Goal: Task Accomplishment & Management: Manage account settings

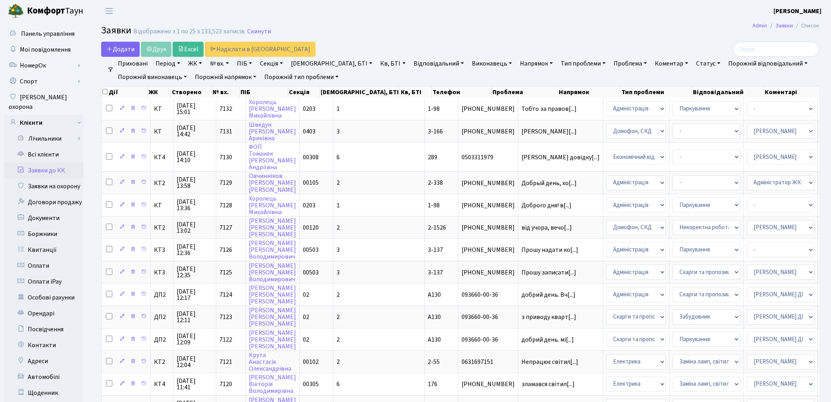
select select "22"
select select "25"
click at [44, 146] on link "Всі клієнти" at bounding box center [43, 154] width 79 height 16
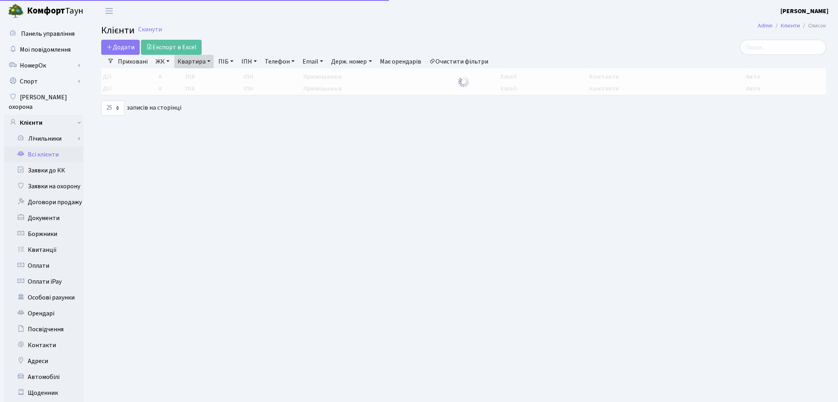
select select "25"
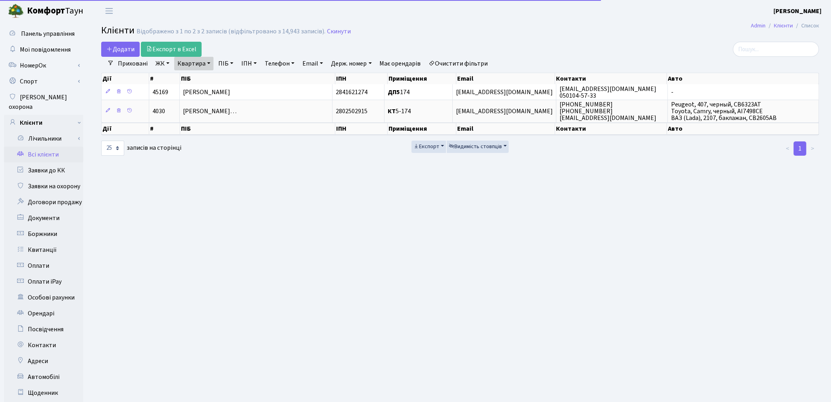
click at [193, 63] on link "Квартира" at bounding box center [193, 63] width 39 height 13
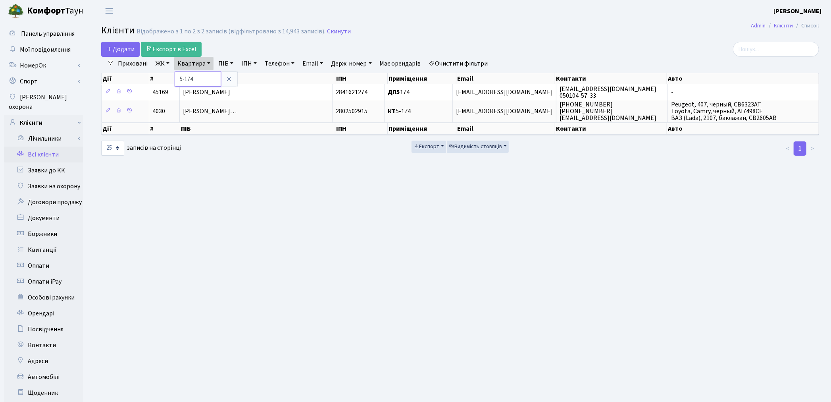
drag, startPoint x: 200, startPoint y: 72, endPoint x: 151, endPoint y: 69, distance: 49.7
click at [151, 69] on ul "Приховані ЖК ТХ, вул. Ділова, 1/2 КТ, вул. Регенераторна, 4 КТ2, просп. Соборно…" at bounding box center [303, 63] width 378 height 13
click at [485, 65] on link "Очистити фільтри" at bounding box center [458, 63] width 65 height 13
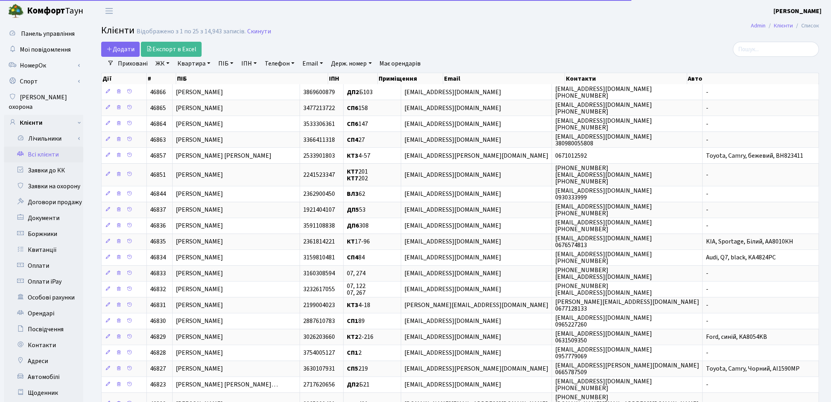
click at [185, 62] on link "Квартира" at bounding box center [193, 63] width 39 height 13
type input "171"
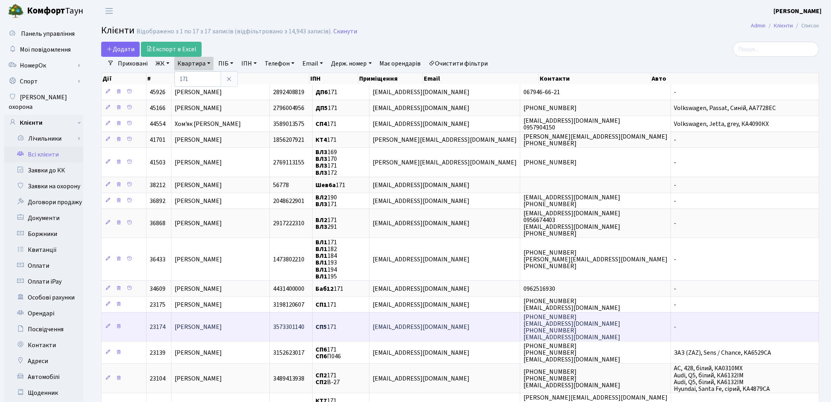
click at [222, 322] on span "[PERSON_NAME]" at bounding box center [198, 326] width 47 height 9
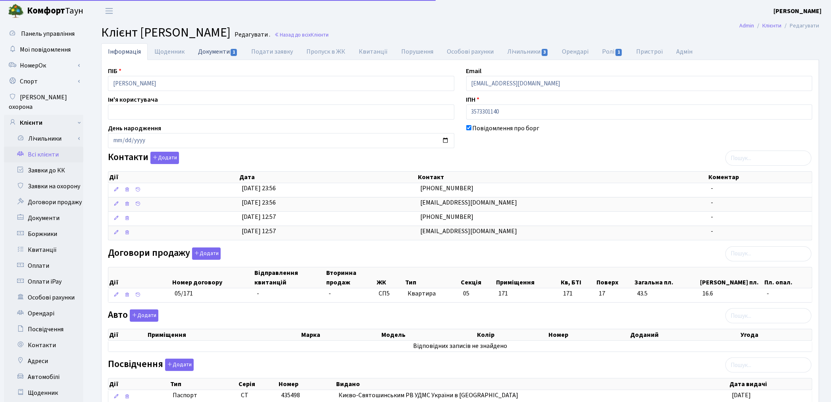
click at [212, 48] on link "Документи 1" at bounding box center [217, 51] width 53 height 16
select select "25"
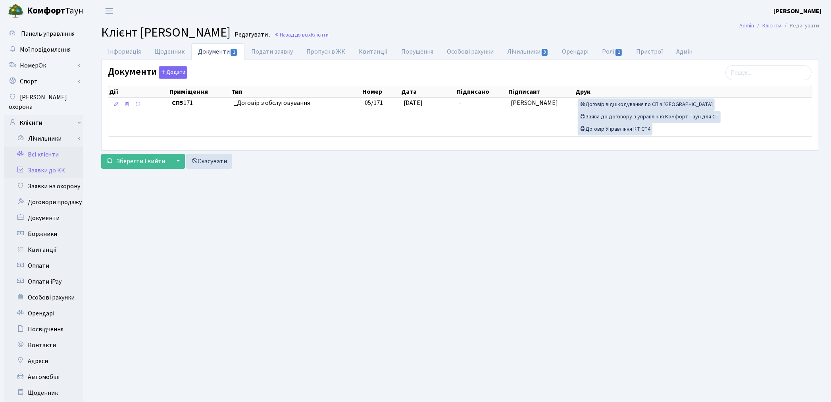
click at [41, 162] on link "Заявки до КК" at bounding box center [43, 170] width 79 height 16
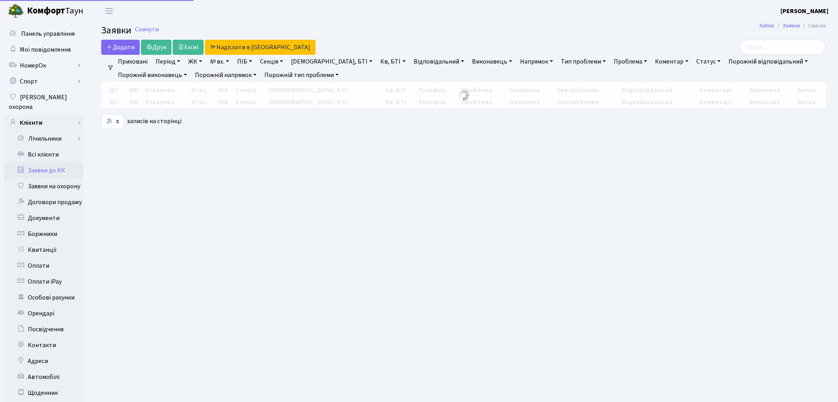
select select "25"
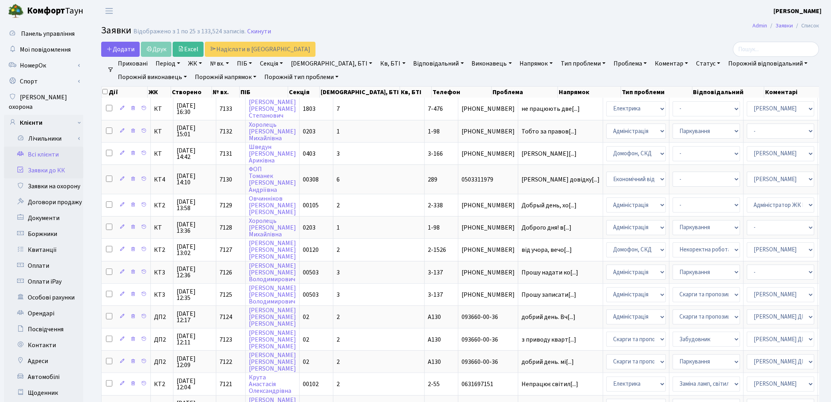
click at [56, 147] on link "Всі клієнти" at bounding box center [43, 154] width 79 height 16
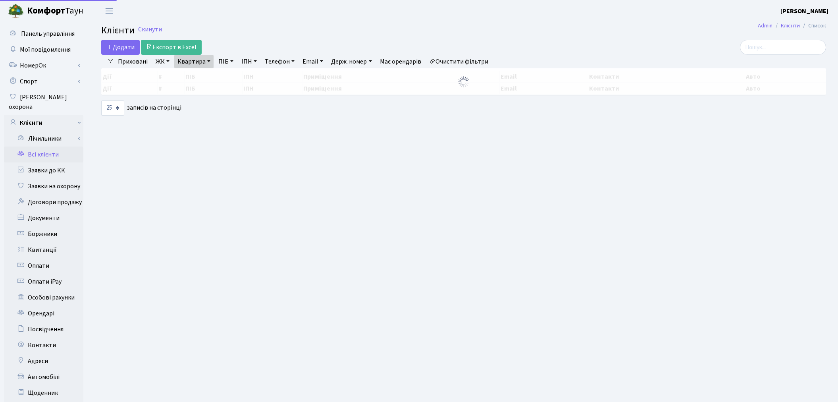
select select "25"
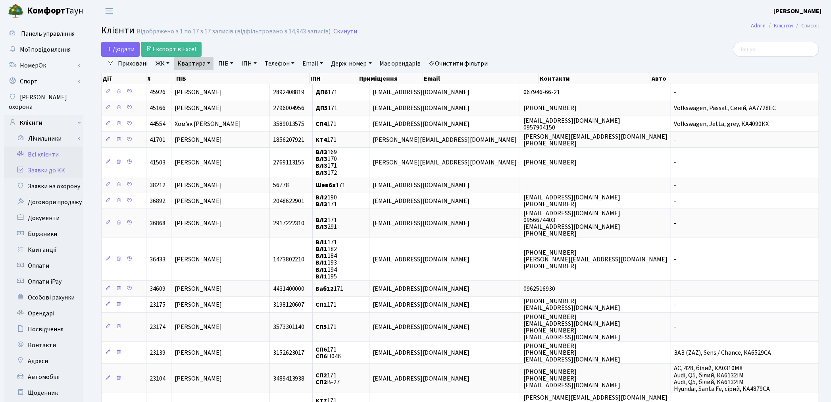
click at [54, 163] on link "Заявки до КК" at bounding box center [43, 170] width 79 height 16
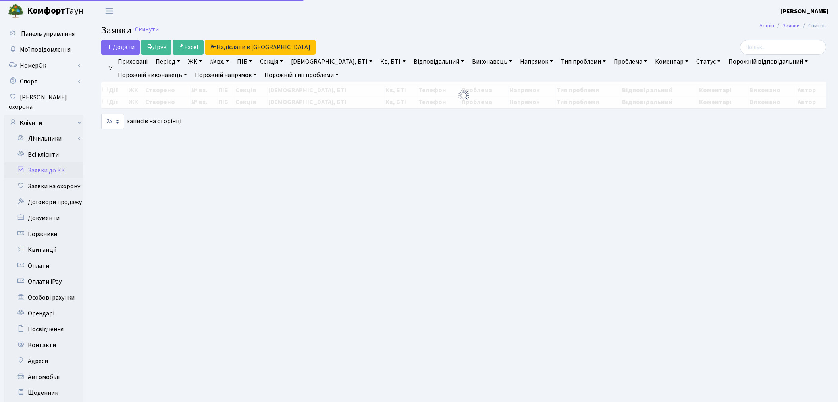
select select "25"
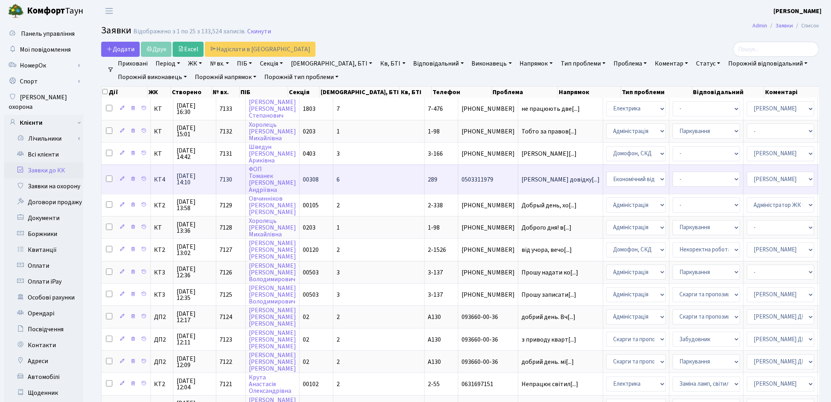
click at [458, 183] on td "0503311979" at bounding box center [488, 178] width 60 height 29
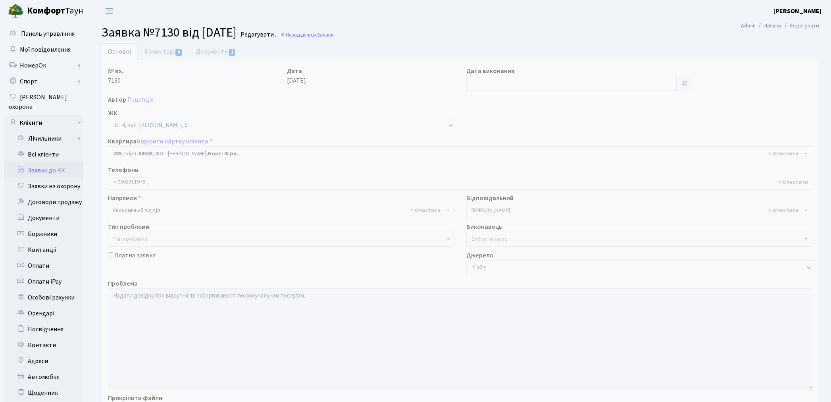
select select "17522"
click at [52, 164] on link "Заявки до КК" at bounding box center [43, 170] width 79 height 16
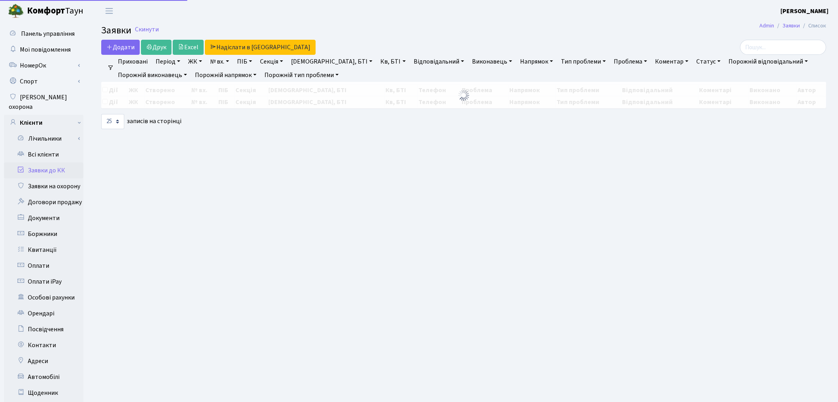
select select "25"
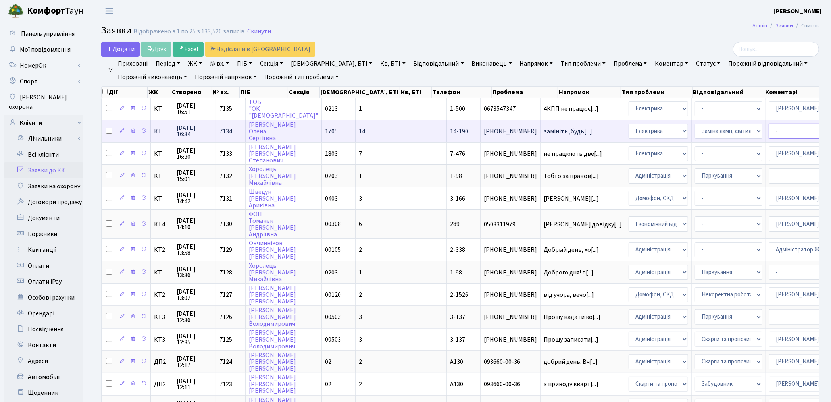
click at [769, 130] on select "- Адміністратор ЖК КТ [PERSON_NAME] [PERSON_NAME] [PERSON_NAME]Ю. [PERSON_NAME]…" at bounding box center [802, 130] width 67 height 15
select select "22"
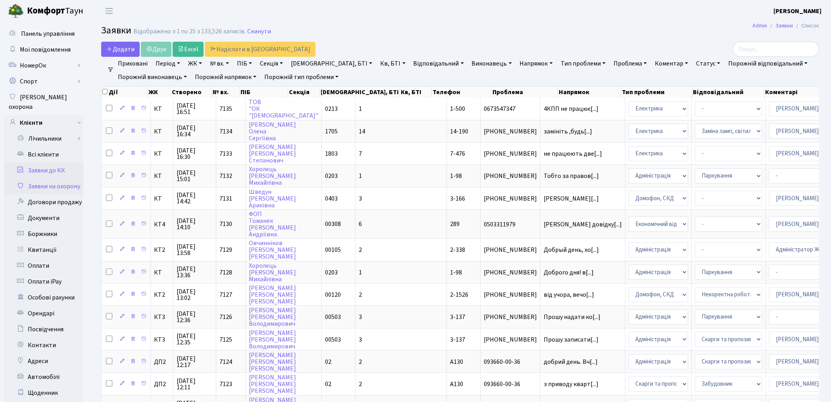
click at [65, 179] on link "Заявки на охорону" at bounding box center [43, 186] width 79 height 16
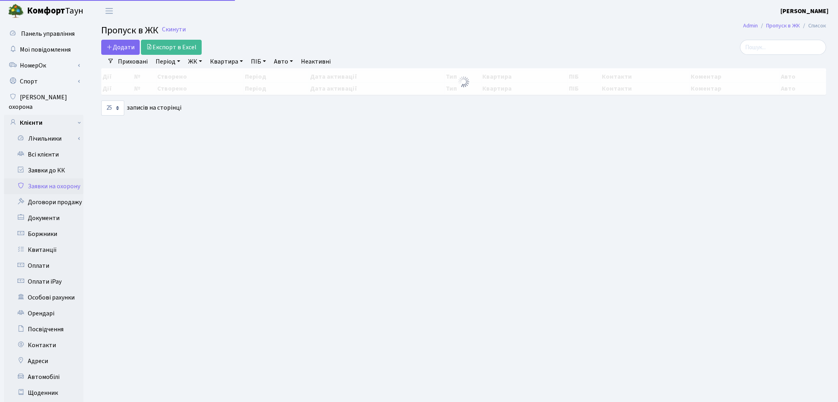
select select "25"
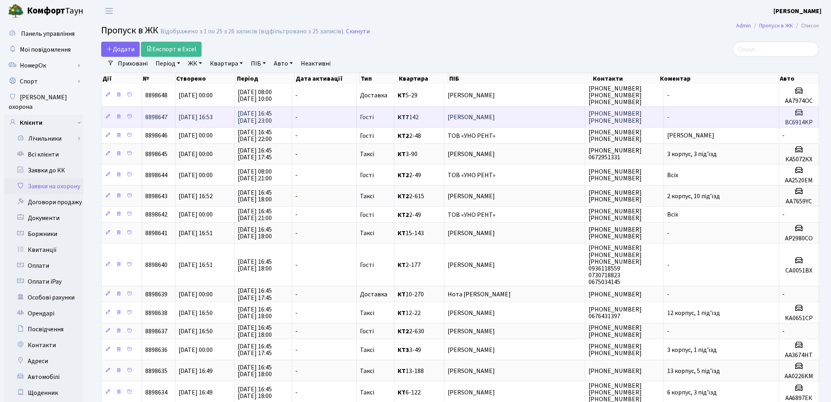
click at [494, 118] on span "Матараджи Тетяна Олександрівна" at bounding box center [515, 117] width 134 height 6
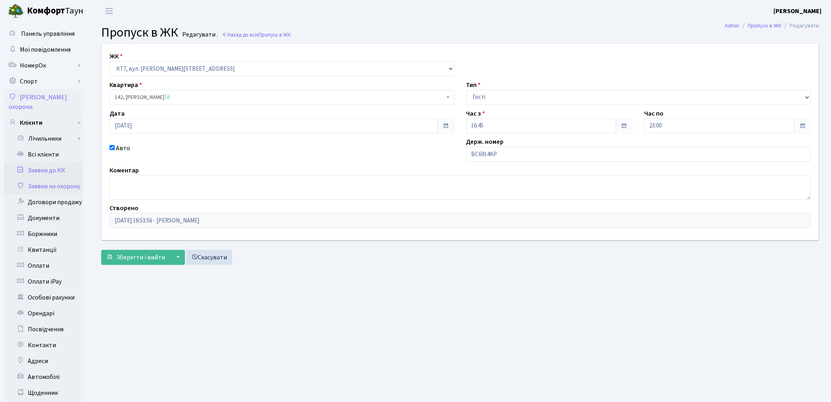
click at [46, 162] on link "Заявки до КК" at bounding box center [43, 170] width 79 height 16
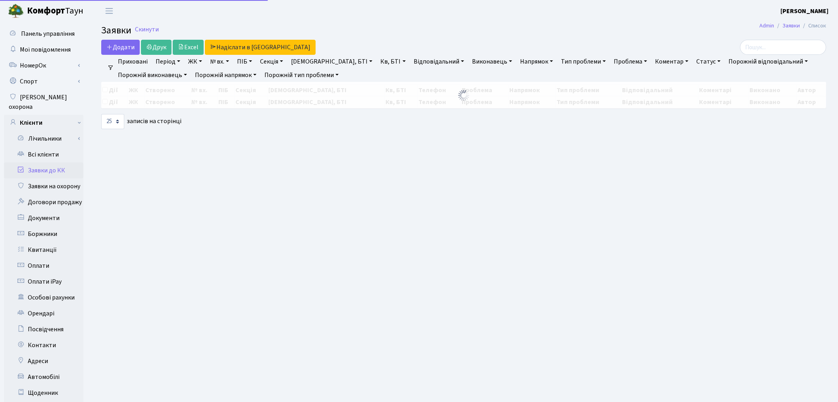
select select "25"
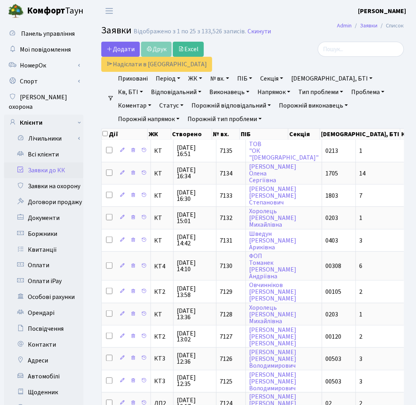
click at [29, 162] on link "Заявки до КК" at bounding box center [43, 170] width 79 height 16
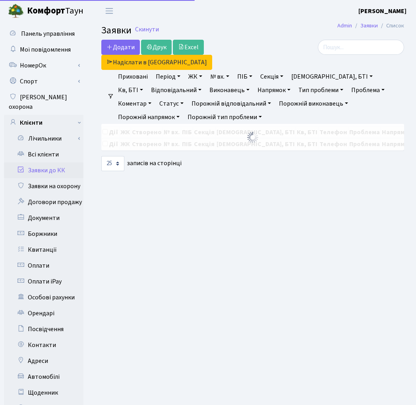
select select "25"
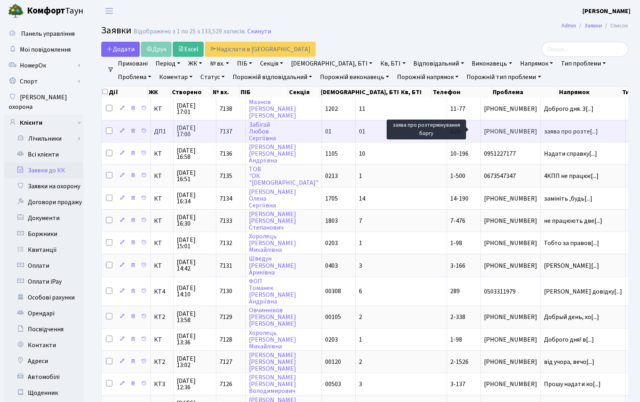
click at [415, 127] on span "заява про розте[...]" at bounding box center [571, 131] width 54 height 9
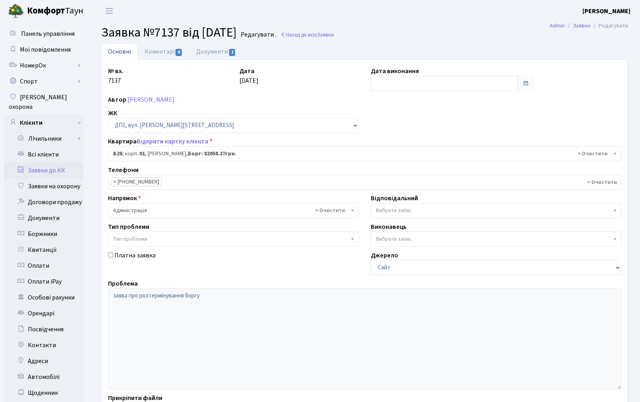
select select "30163"
click at [203, 50] on link "Документи 1" at bounding box center [215, 51] width 53 height 16
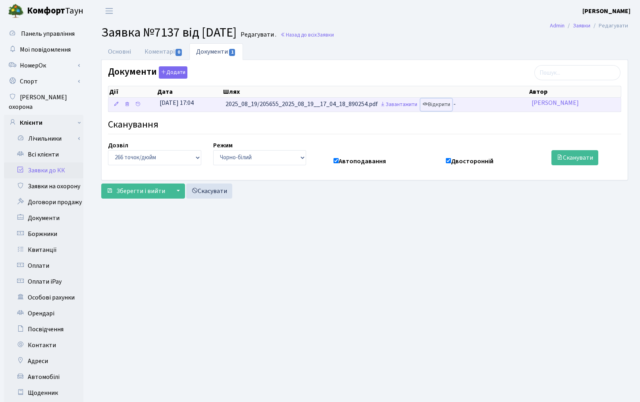
click at [450, 105] on link "Відкрити" at bounding box center [436, 104] width 32 height 12
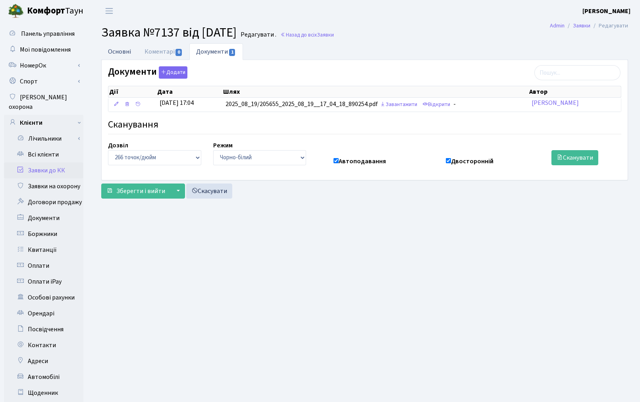
click at [112, 50] on link "Основні" at bounding box center [119, 51] width 37 height 16
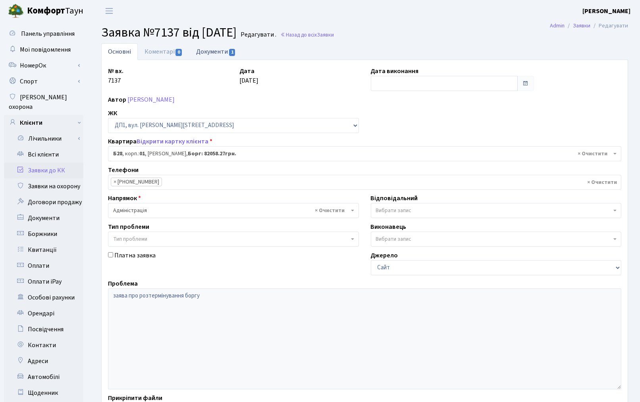
click at [216, 50] on link "Документи 1" at bounding box center [215, 51] width 53 height 16
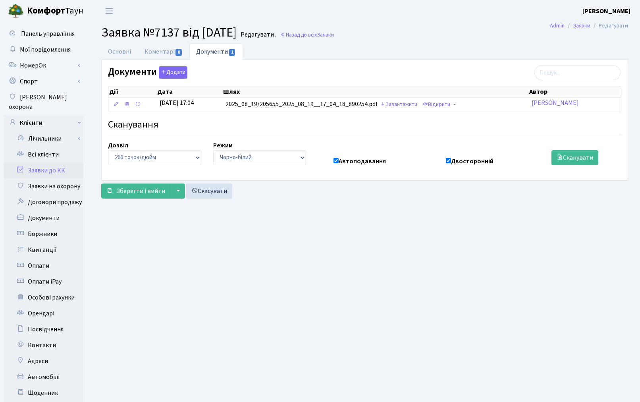
drag, startPoint x: 287, startPoint y: 156, endPoint x: 284, endPoint y: 248, distance: 91.7
click at [284, 248] on main "Admin Заявки Редагувати Заявка №7137 від [DATE] Редагувати . Назад до всіх Заяв…" at bounding box center [364, 253] width 550 height 462
click at [42, 162] on link "Заявки до КК" at bounding box center [43, 170] width 79 height 16
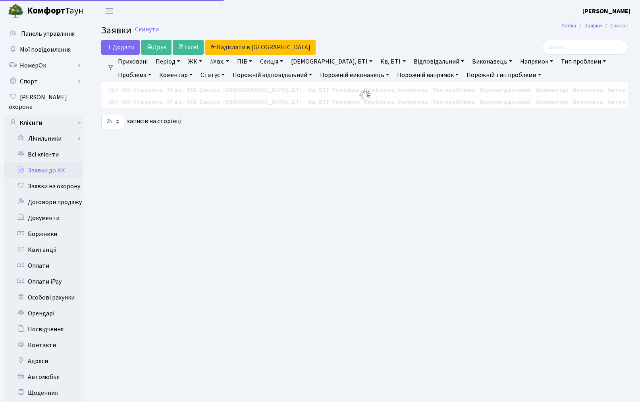
select select "25"
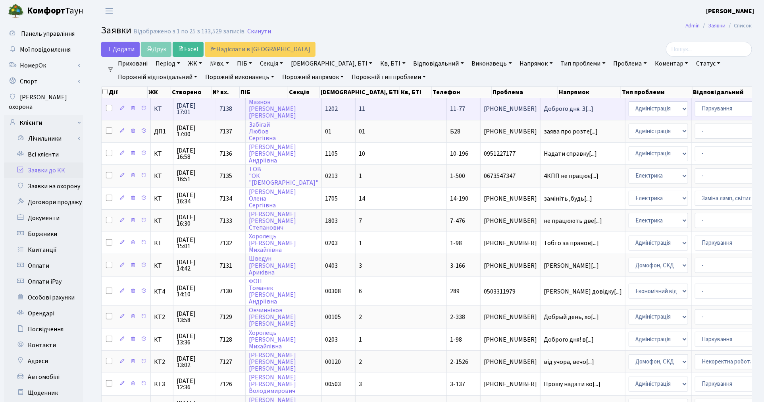
select select "82"
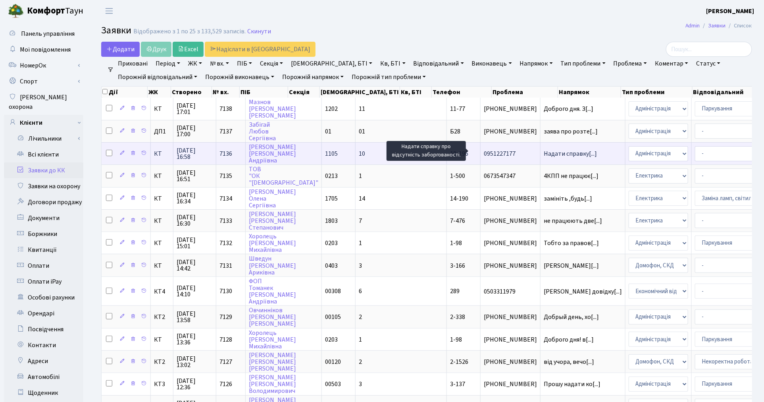
click at [544, 152] on span "Надати справку[...]" at bounding box center [570, 153] width 53 height 9
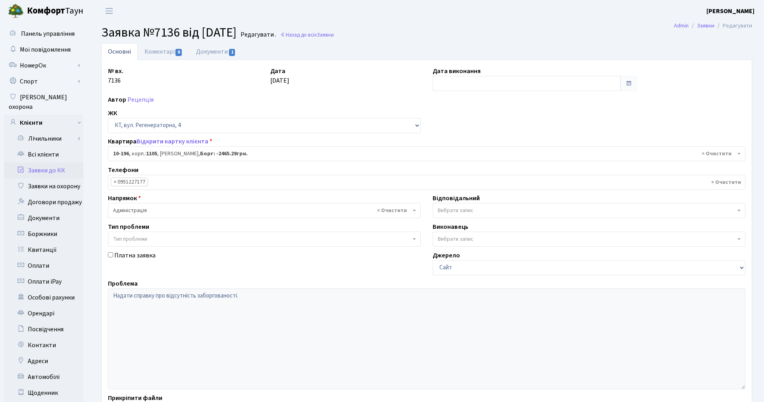
select select "6765"
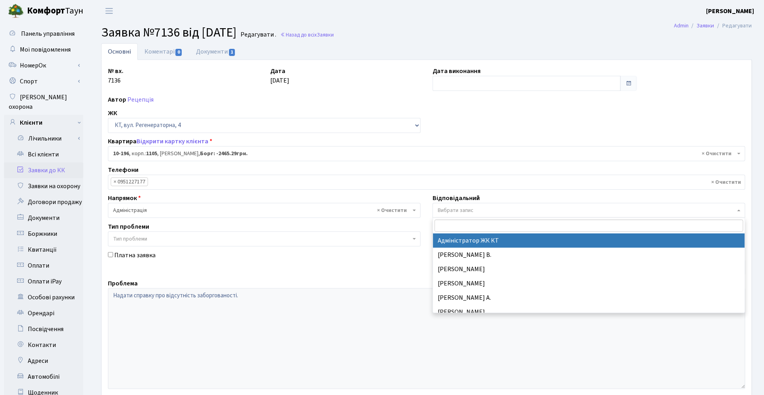
click at [470, 209] on span "Вибрати запис" at bounding box center [456, 210] width 36 height 8
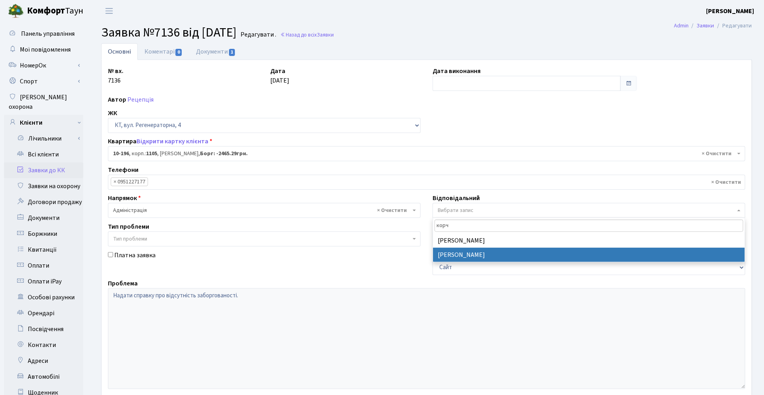
type input "корч"
select select "33"
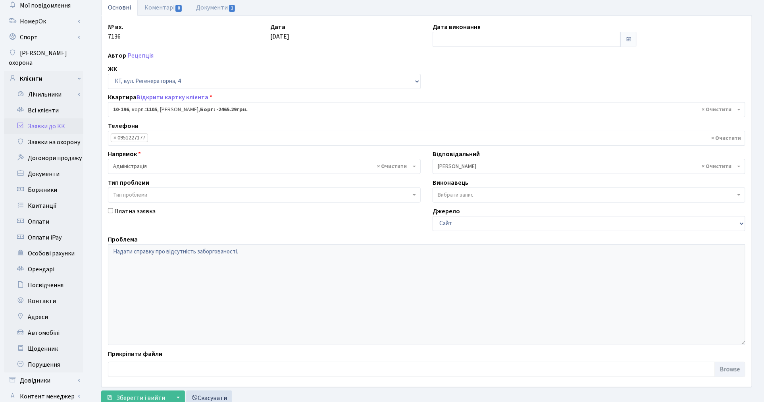
scroll to position [92, 0]
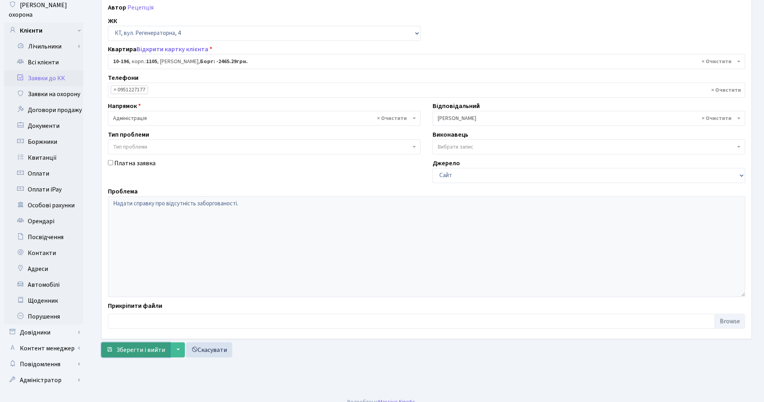
click at [141, 346] on span "Зберегти і вийти" at bounding box center [140, 349] width 49 height 9
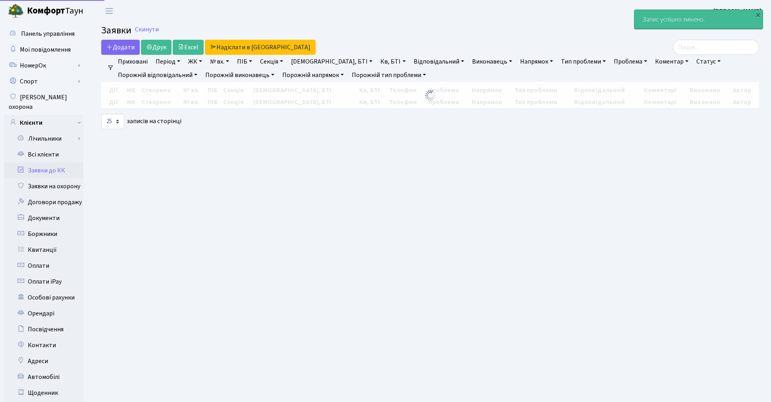
select select "25"
